Goal: Communication & Community: Answer question/provide support

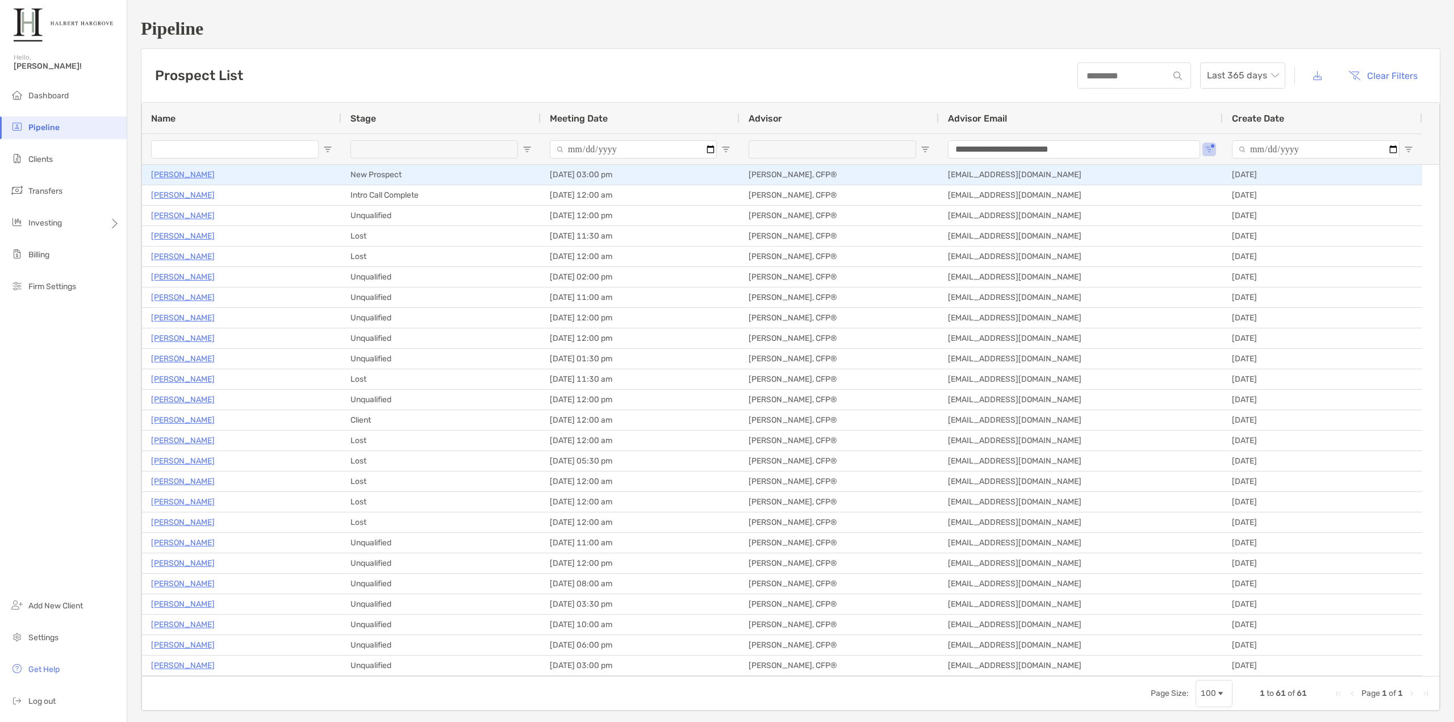
click at [172, 174] on p "[PERSON_NAME]" at bounding box center [183, 175] width 64 height 14
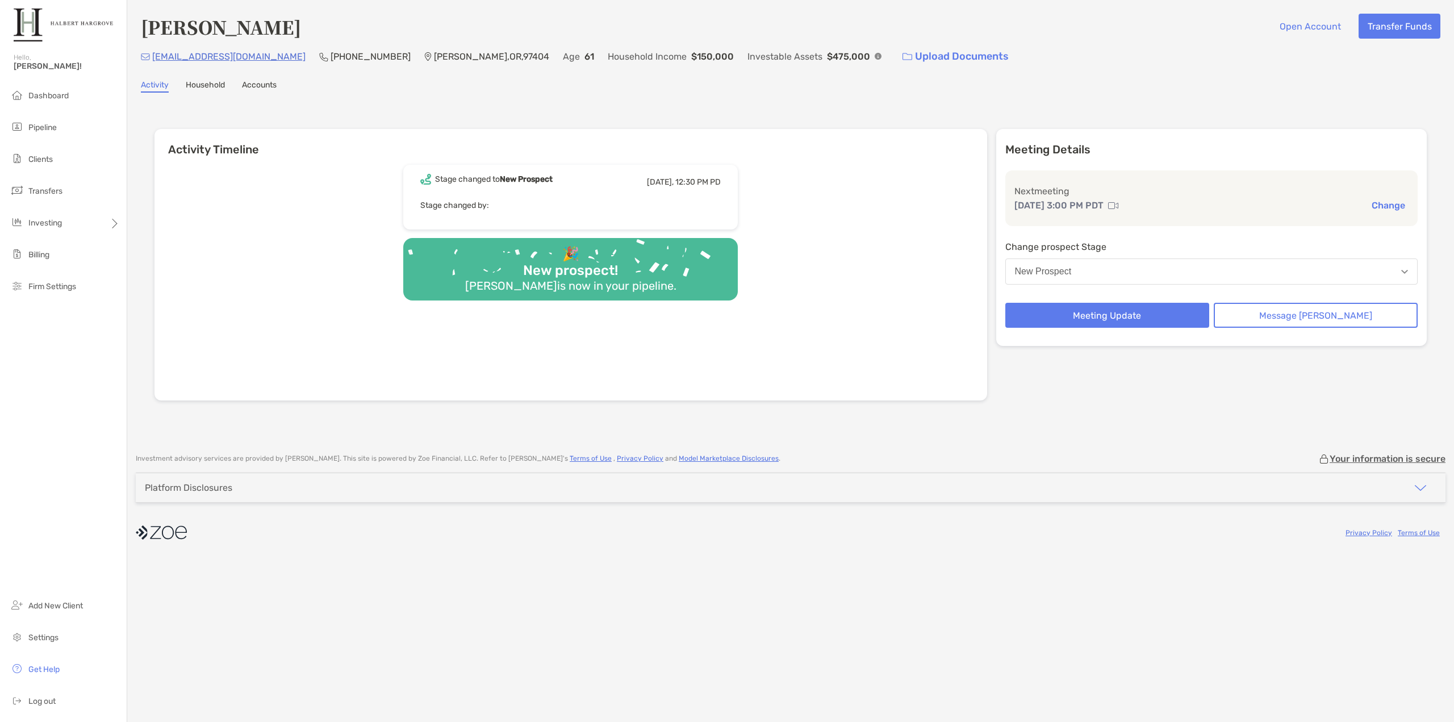
click at [675, 81] on div "Activity Household Accounts" at bounding box center [791, 86] width 1300 height 12
click at [86, 396] on div "Dashboard Pipeline Clients Transfers Investing Billing Firm Settings Add New Cl…" at bounding box center [63, 403] width 127 height 637
drag, startPoint x: 245, startPoint y: 57, endPoint x: 154, endPoint y: 64, distance: 91.1
click at [154, 64] on div "[EMAIL_ADDRESS][DOMAIN_NAME] (503) 706-[GEOGRAPHIC_DATA] Age [DEMOGRAPHIC_DATA]…" at bounding box center [791, 56] width 1300 height 24
copy p "[EMAIL_ADDRESS][DOMAIN_NAME]"
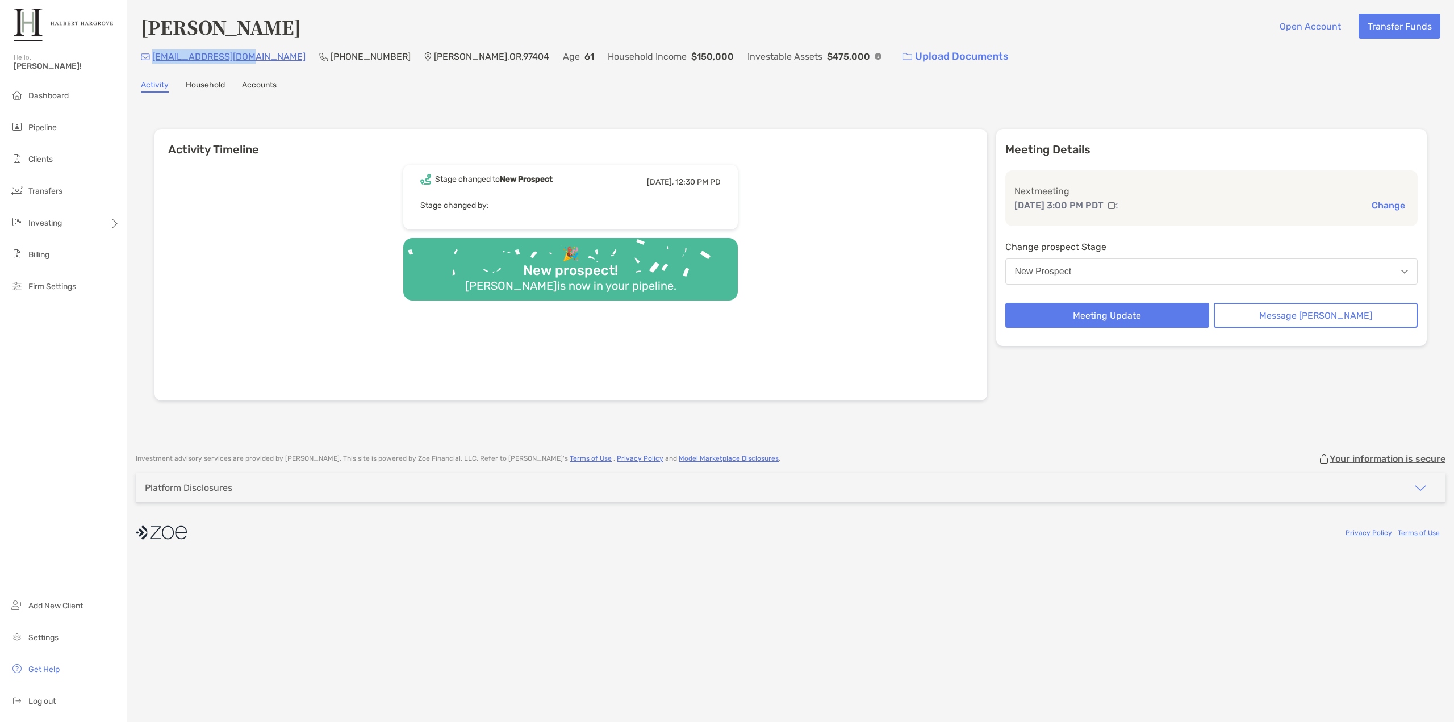
drag, startPoint x: 1191, startPoint y: 108, endPoint x: 1200, endPoint y: 116, distance: 12.5
click at [1191, 108] on div "Activity Timeline Stage changed to New Prospect [DATE], 12:30 PM PD Stage chang…" at bounding box center [791, 266] width 1300 height 324
click at [1301, 304] on button "Message [PERSON_NAME]" at bounding box center [1316, 315] width 204 height 25
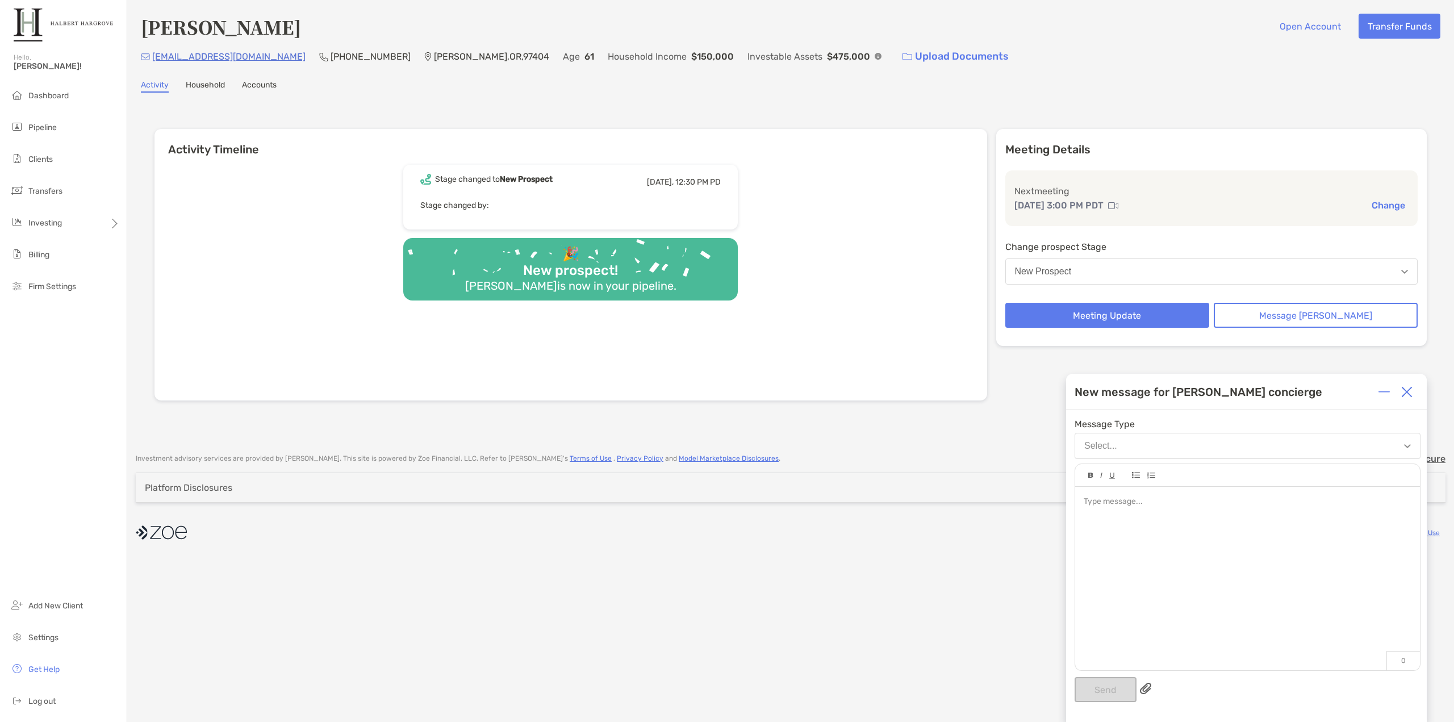
click at [1177, 527] on div at bounding box center [1247, 573] width 345 height 172
click at [1098, 679] on button "Send" at bounding box center [1106, 689] width 62 height 25
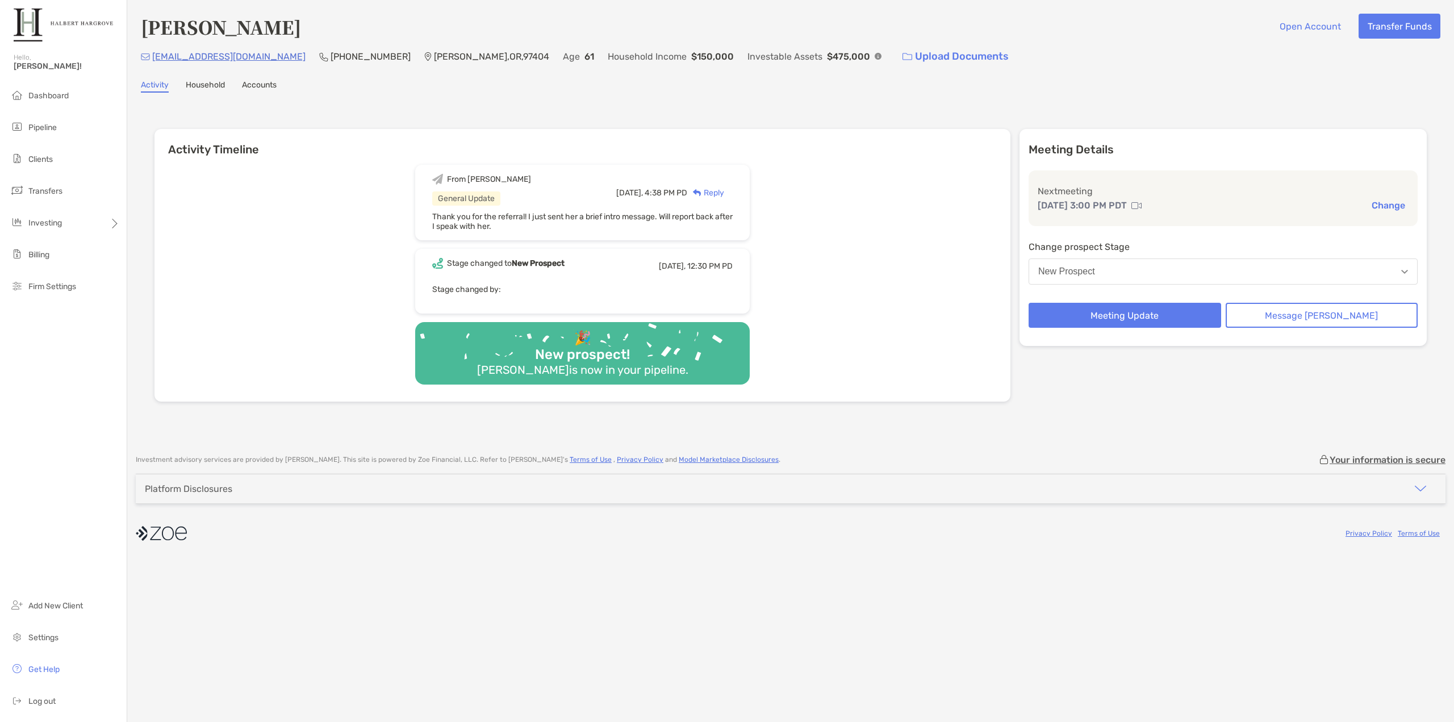
click at [1012, 66] on div "[EMAIL_ADDRESS][DOMAIN_NAME] (503) 706-[GEOGRAPHIC_DATA] Age [DEMOGRAPHIC_DATA]…" at bounding box center [791, 56] width 1300 height 24
click at [369, 83] on div "Activity Household Accounts" at bounding box center [791, 86] width 1300 height 12
